Goal: Download file/media

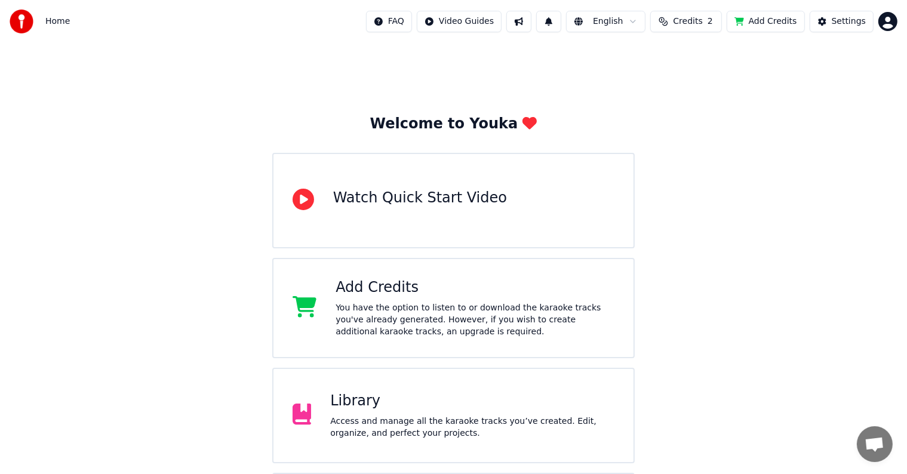
click at [364, 394] on div "Library" at bounding box center [472, 401] width 284 height 19
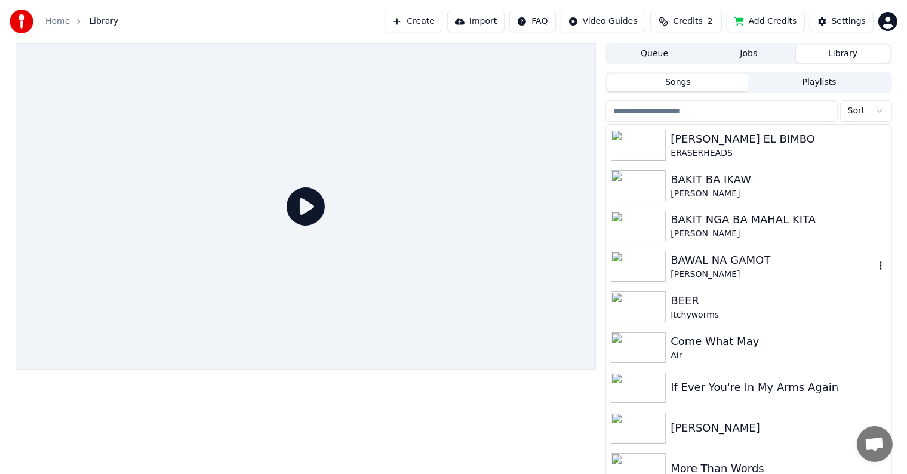
click at [690, 262] on div "BAWAL NA GAMOT" at bounding box center [772, 260] width 204 height 17
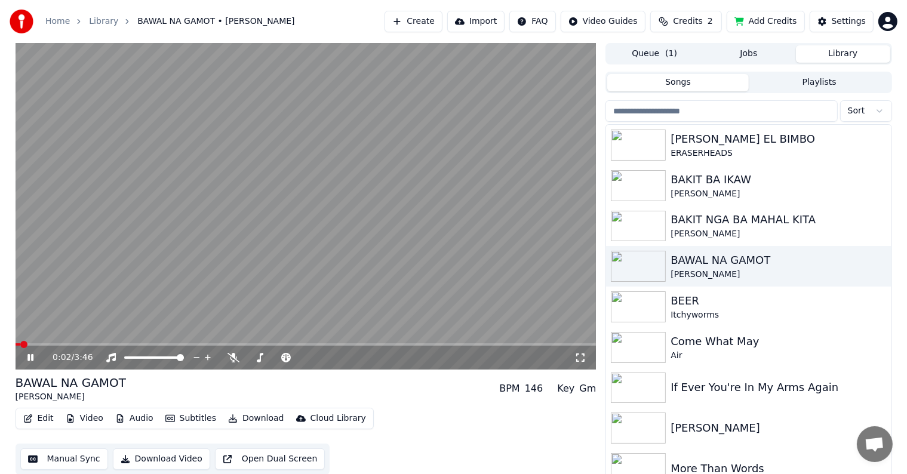
click at [251, 415] on button "Download" at bounding box center [256, 418] width 66 height 17
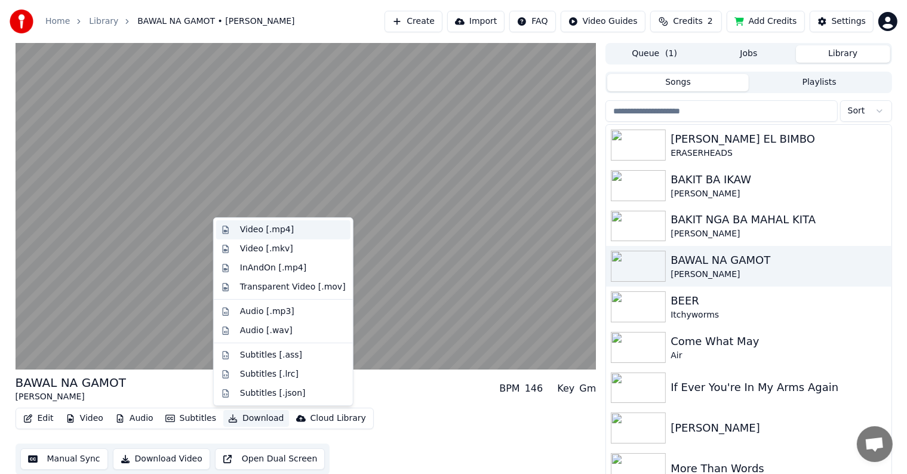
click at [275, 229] on div "Video [.mp4]" at bounding box center [267, 230] width 54 height 12
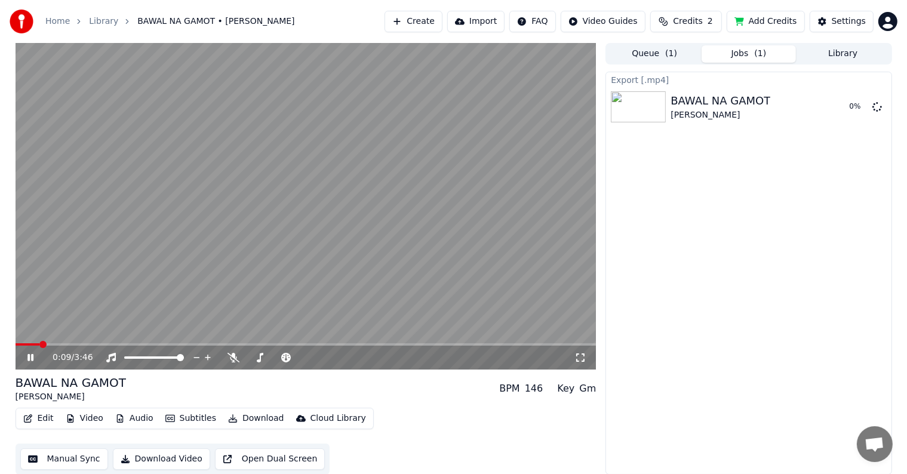
click at [30, 358] on icon at bounding box center [39, 358] width 28 height 10
click at [826, 53] on button "Library" at bounding box center [843, 53] width 94 height 17
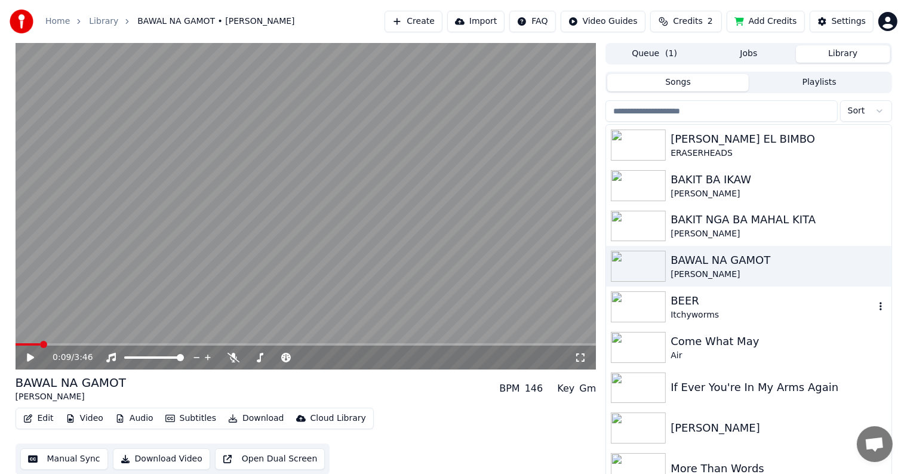
click at [699, 310] on div "Itchyworms" at bounding box center [772, 315] width 204 height 12
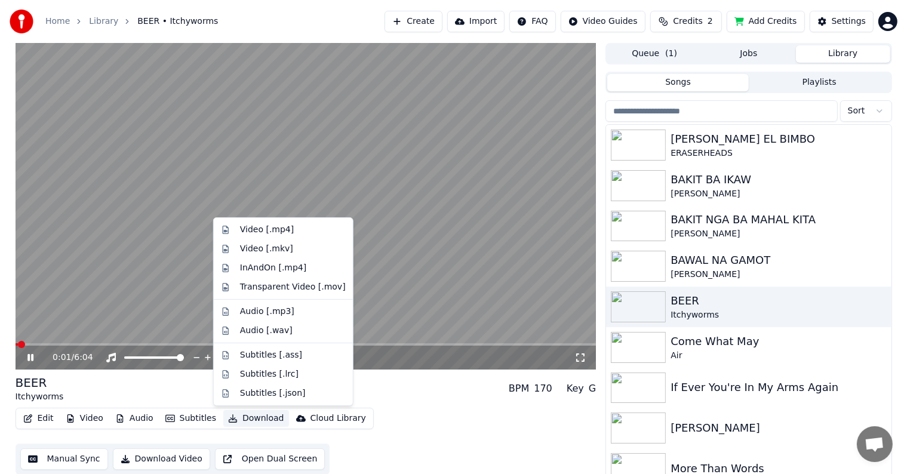
click at [243, 418] on button "Download" at bounding box center [256, 418] width 66 height 17
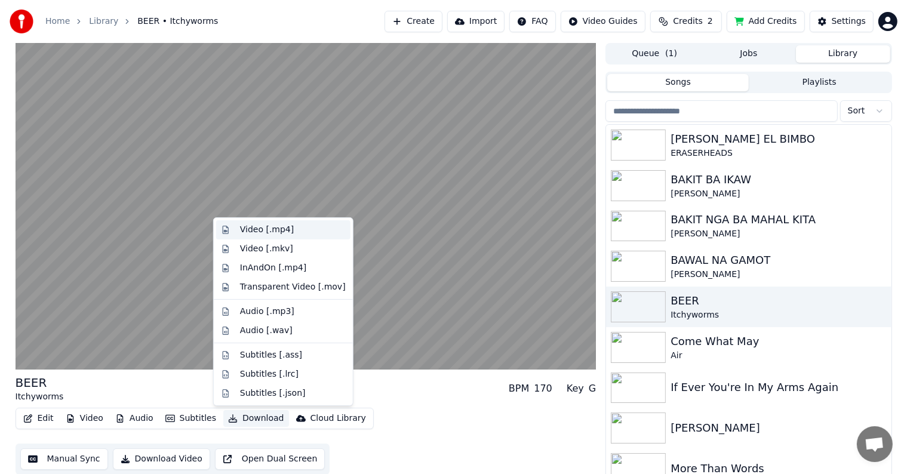
click at [260, 232] on div "Video [.mp4]" at bounding box center [267, 230] width 54 height 12
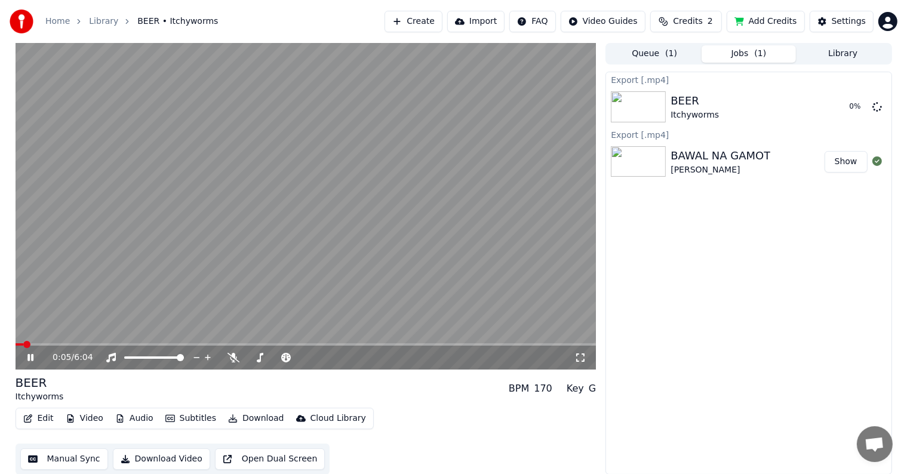
click at [29, 360] on icon at bounding box center [30, 357] width 6 height 7
